Goal: Check status: Check status

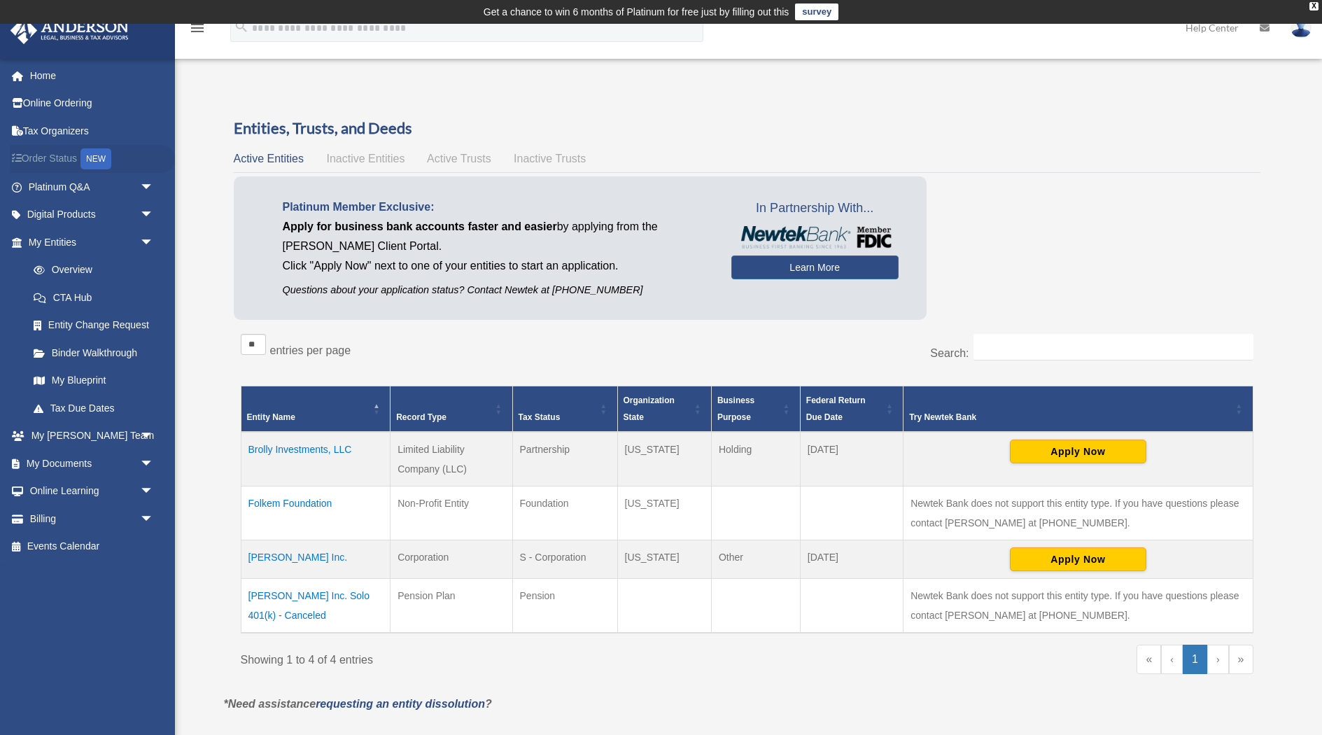
click at [77, 157] on link "Order Status NEW" at bounding box center [92, 159] width 165 height 29
click at [99, 157] on div "NEW" at bounding box center [95, 158] width 31 height 21
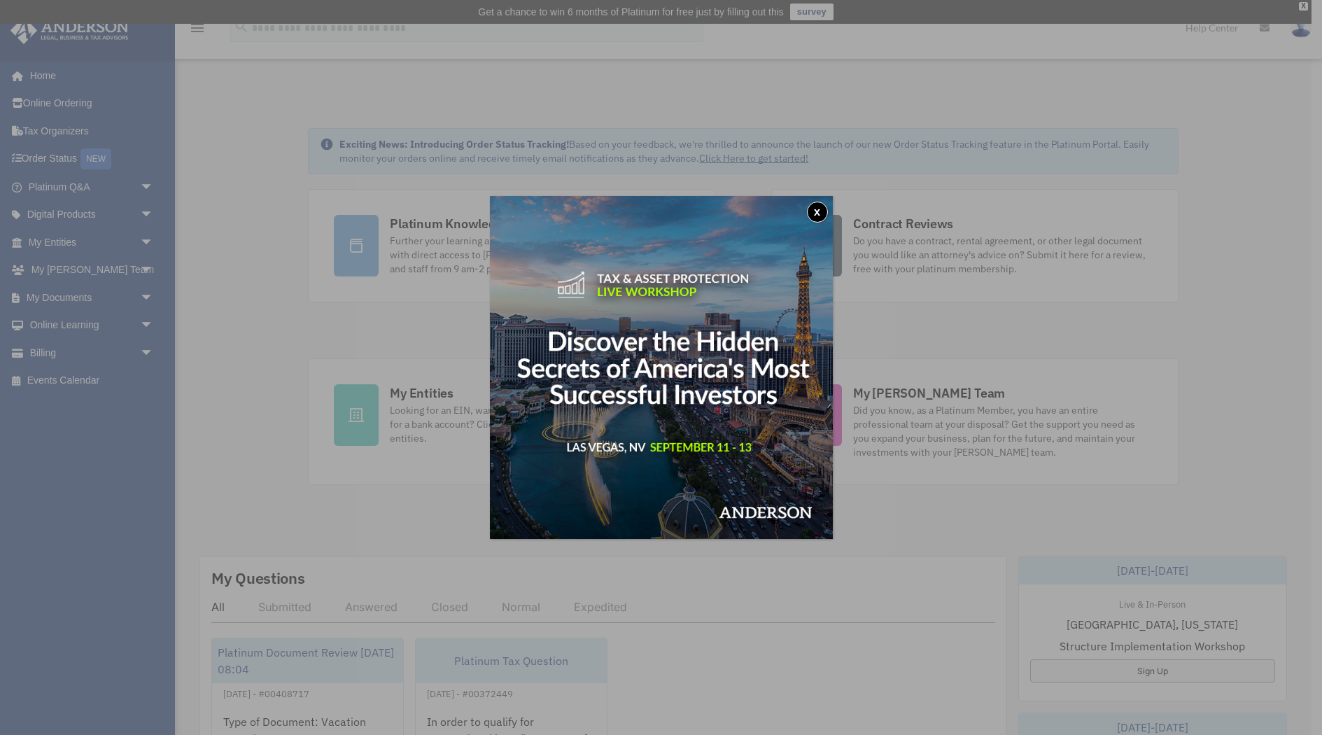
click at [815, 212] on button "x" at bounding box center [817, 212] width 21 height 21
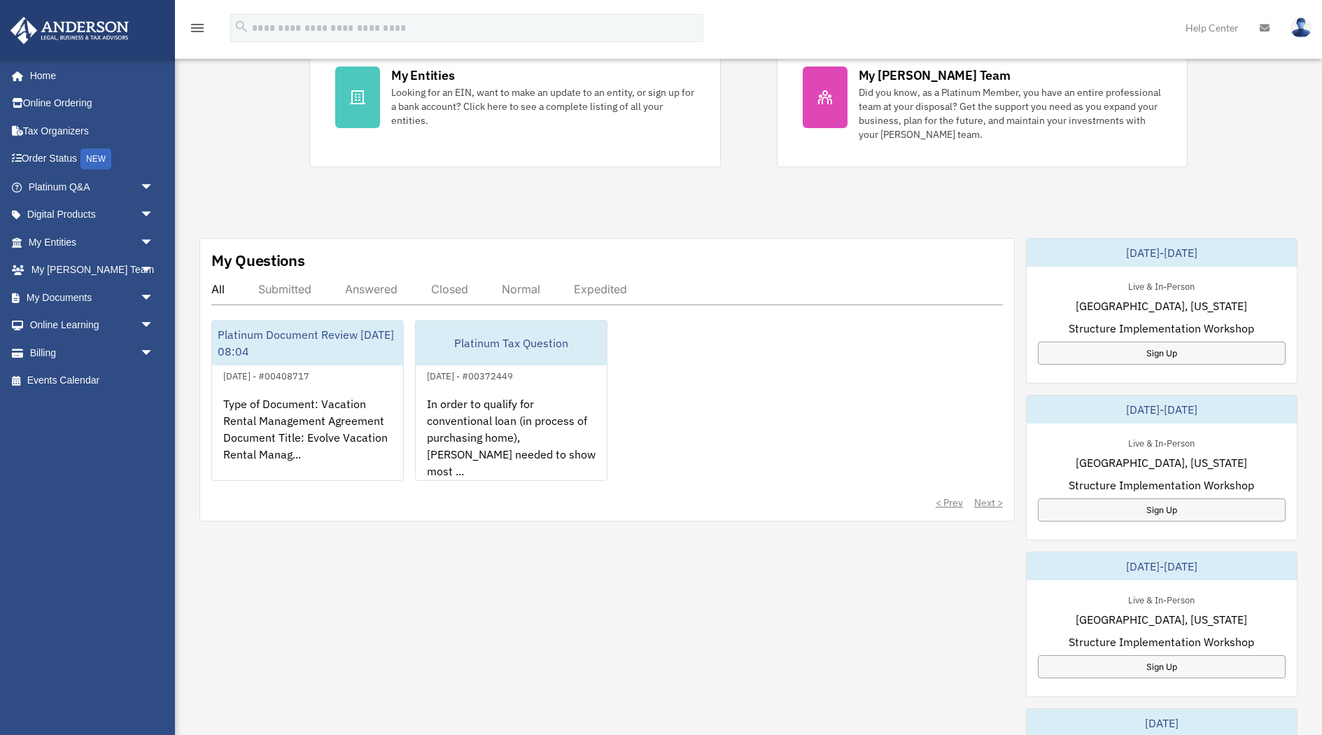
scroll to position [323, 0]
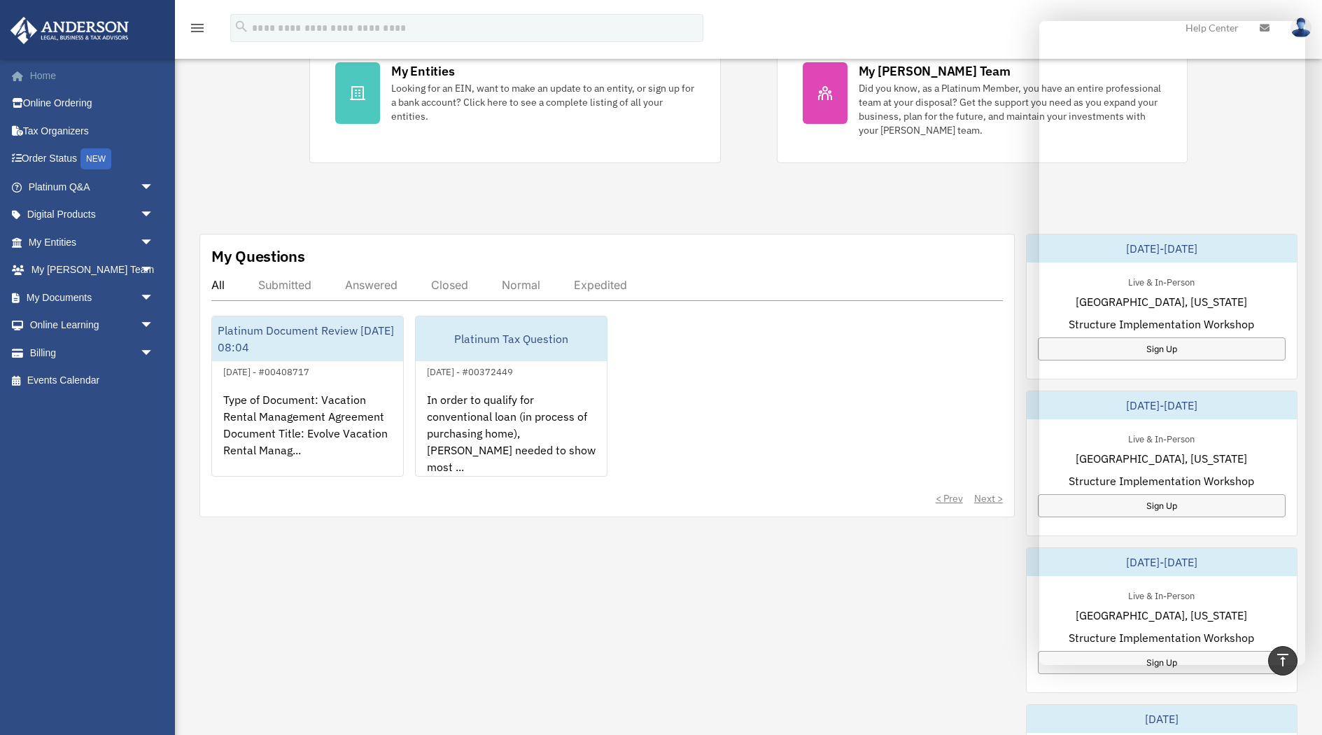
click at [41, 73] on link "Home" at bounding box center [92, 76] width 165 height 28
